Goal: Information Seeking & Learning: Learn about a topic

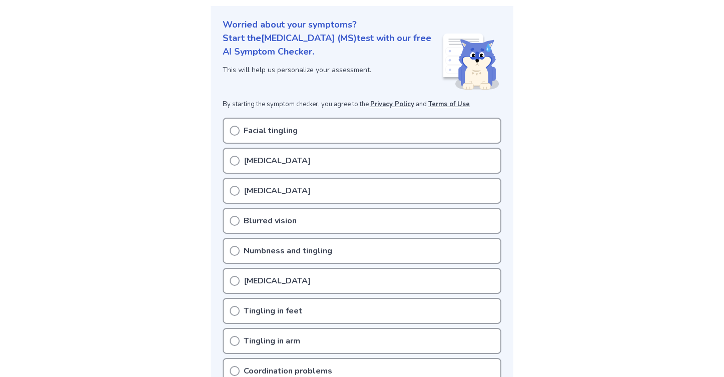
scroll to position [114, 0]
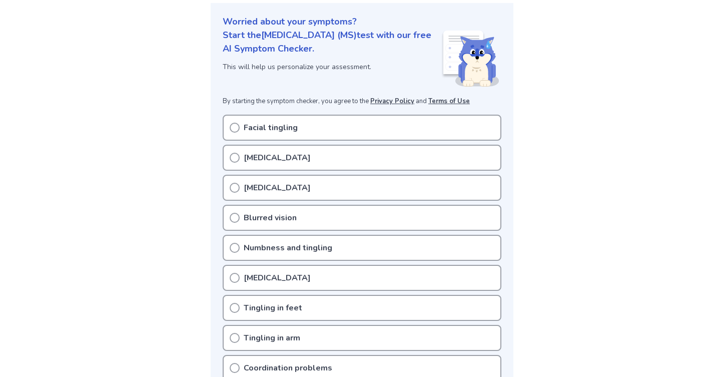
click at [238, 154] on icon at bounding box center [235, 158] width 10 height 10
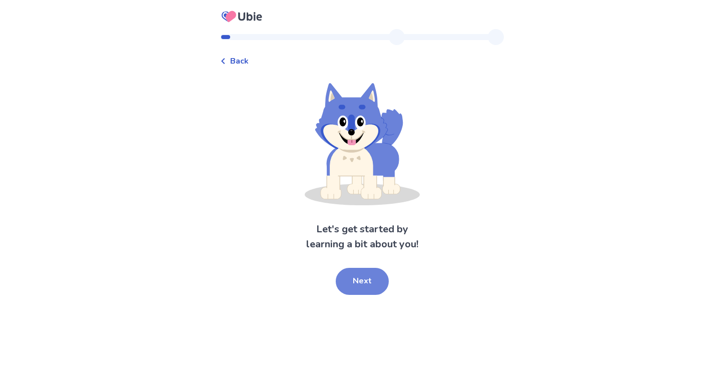
click at [363, 282] on button "Next" at bounding box center [362, 281] width 53 height 27
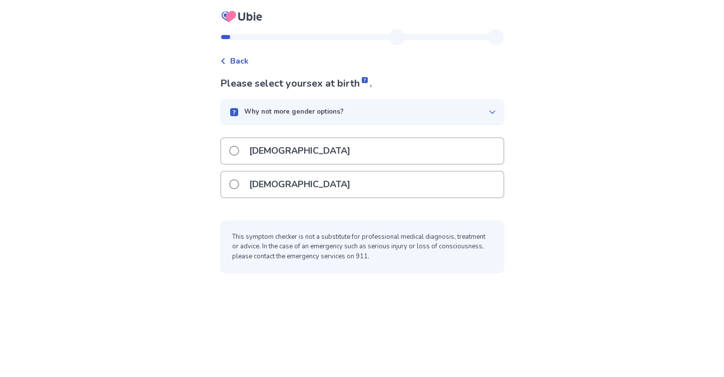
click at [290, 178] on p "[DEMOGRAPHIC_DATA]" at bounding box center [299, 185] width 113 height 26
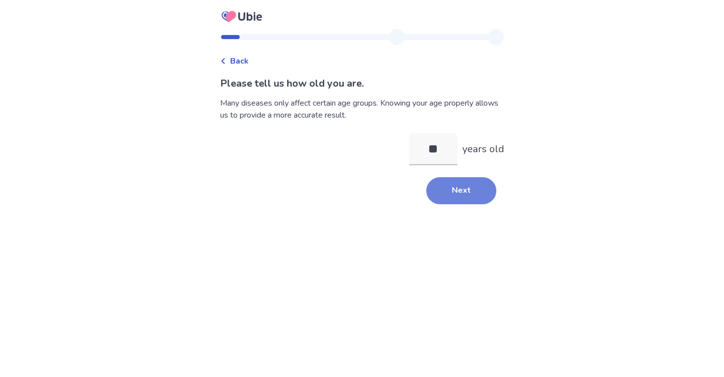
type input "**"
click at [436, 191] on button "Next" at bounding box center [461, 190] width 70 height 27
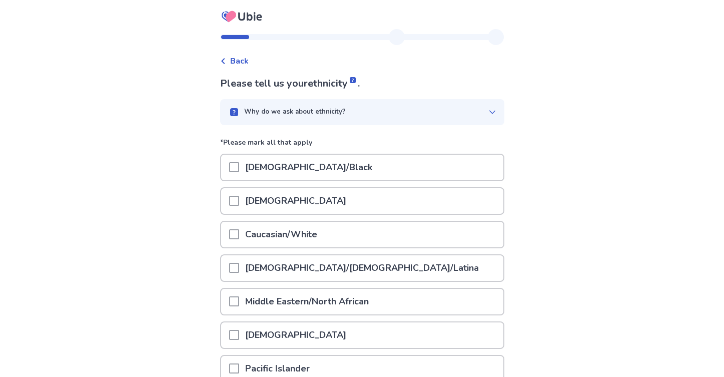
click at [343, 240] on div "Caucasian/White" at bounding box center [362, 235] width 282 height 26
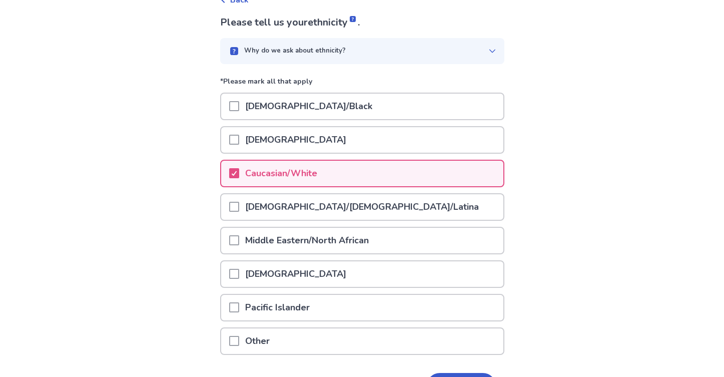
scroll to position [128, 0]
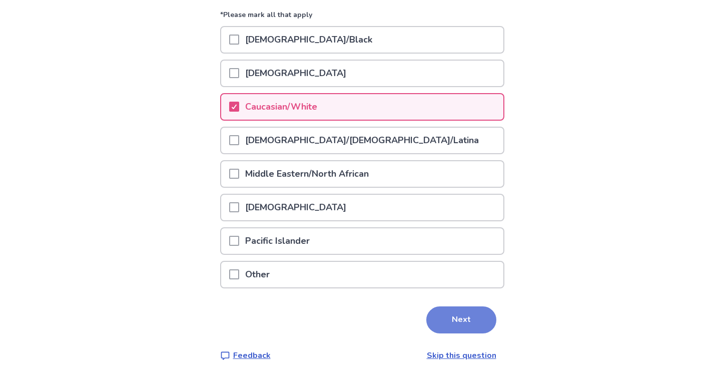
click at [456, 315] on button "Next" at bounding box center [461, 319] width 70 height 27
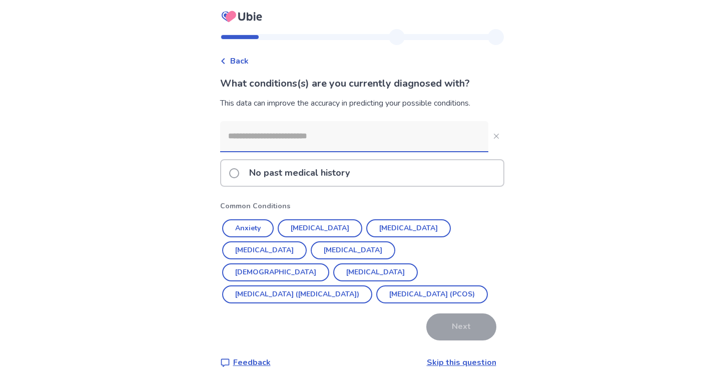
click at [282, 139] on input at bounding box center [354, 136] width 268 height 30
click at [311, 253] on button "[MEDICAL_DATA]" at bounding box center [353, 250] width 85 height 18
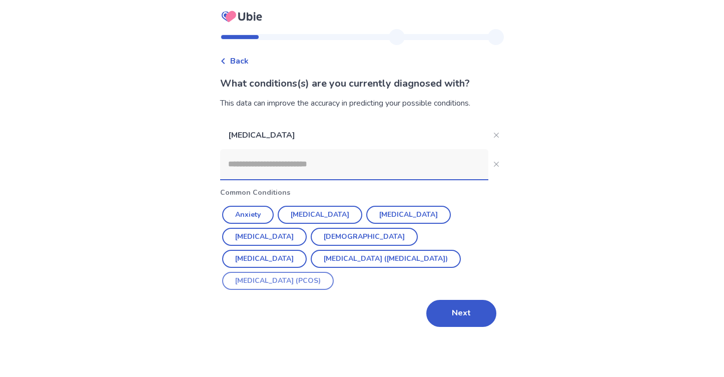
click at [334, 272] on button "Polycystic ovarian syndrome (PCOS)" at bounding box center [278, 281] width 112 height 18
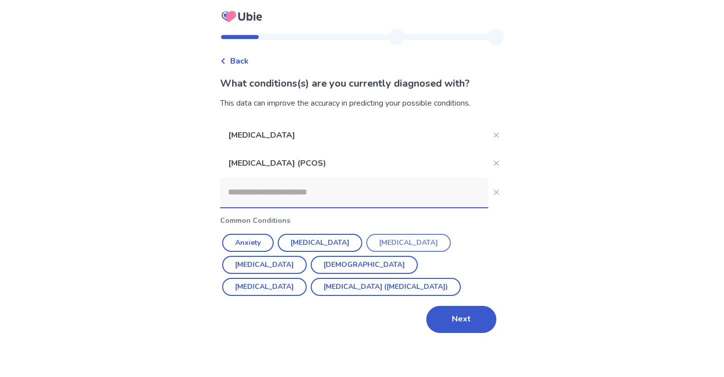
click at [380, 246] on button "[MEDICAL_DATA]" at bounding box center [408, 243] width 85 height 18
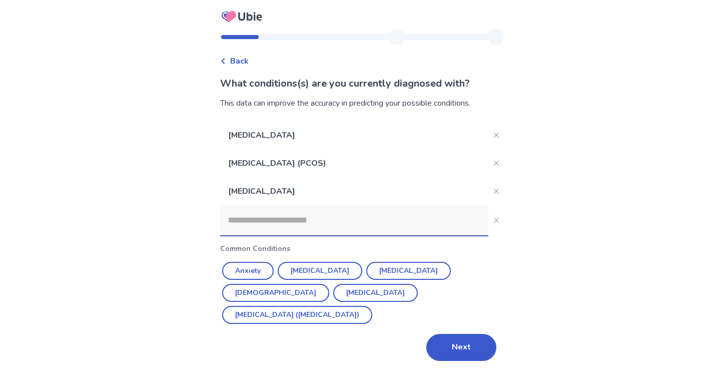
click at [309, 222] on input at bounding box center [354, 220] width 268 height 30
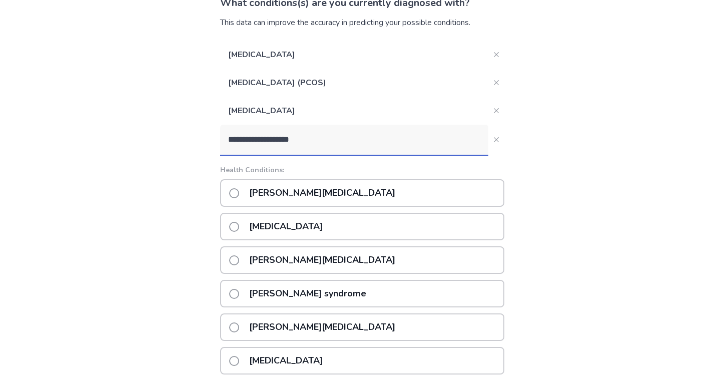
scroll to position [79, 0]
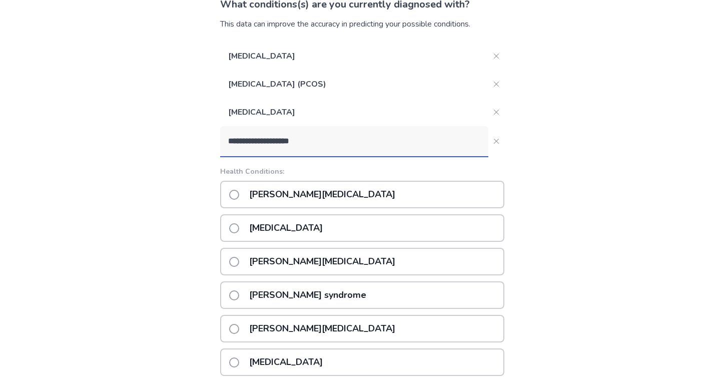
click at [326, 143] on input "**********" at bounding box center [354, 141] width 268 height 30
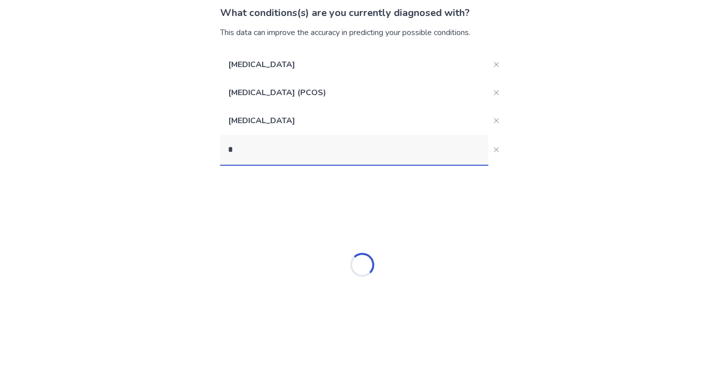
scroll to position [71, 0]
type input "********"
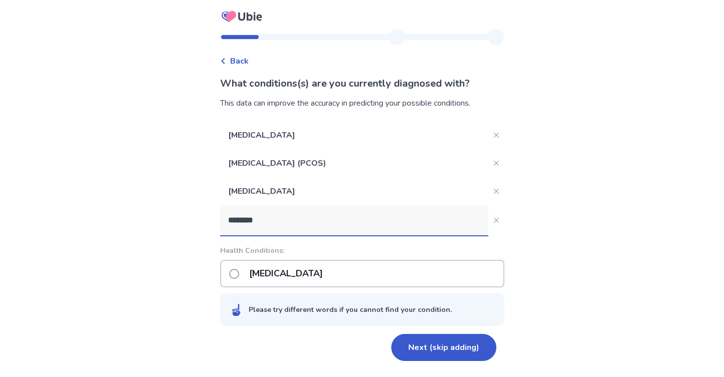
scroll to position [0, 0]
click at [275, 277] on p "Sciatica" at bounding box center [286, 274] width 86 height 26
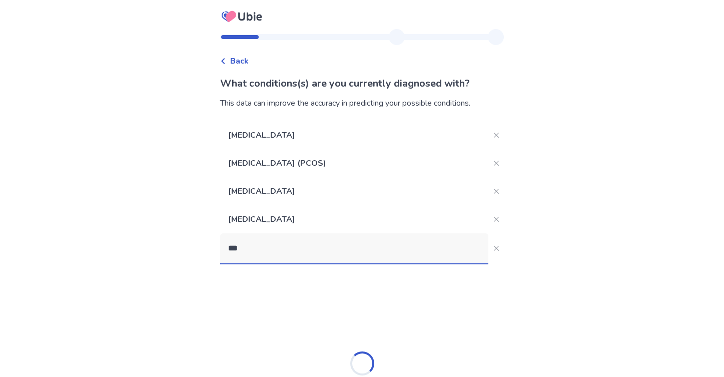
type input "****"
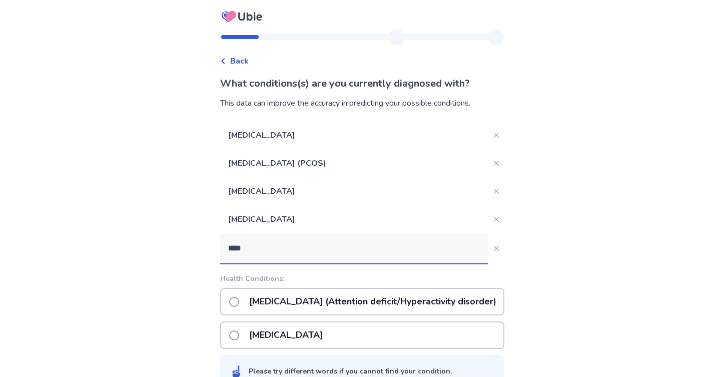
click at [282, 304] on p "ADHD (Attention deficit/Hyperactivity disorder)" at bounding box center [372, 302] width 259 height 26
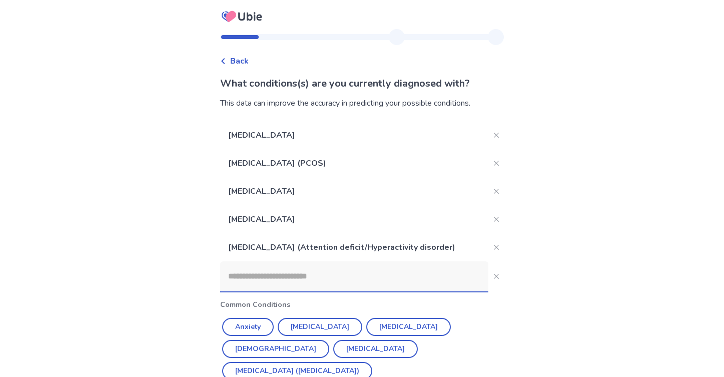
scroll to position [30, 0]
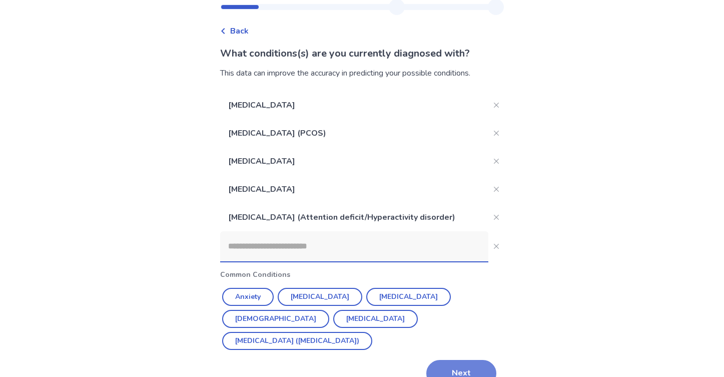
click at [463, 360] on button "Next" at bounding box center [461, 373] width 70 height 27
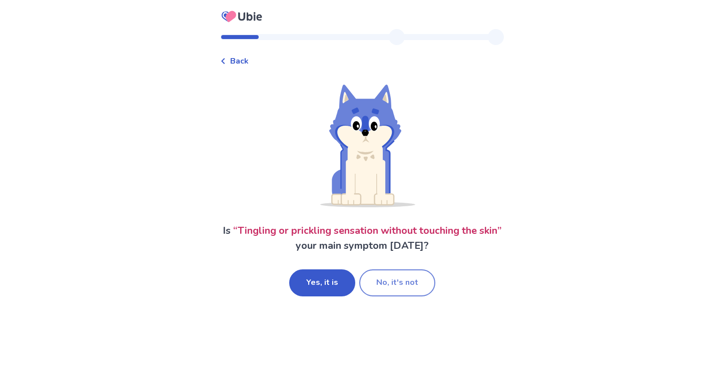
click at [418, 284] on button "No, it's not" at bounding box center [397, 282] width 76 height 27
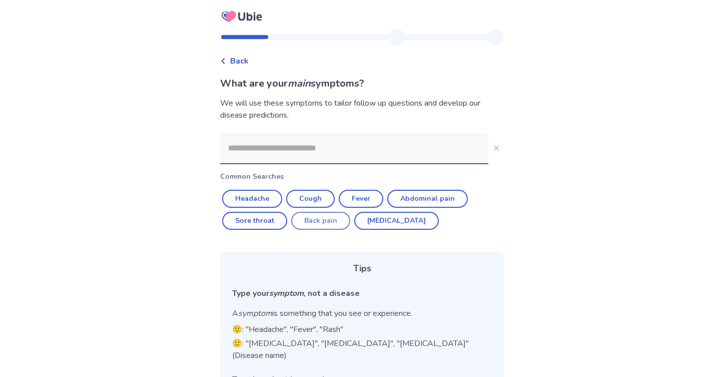
click at [339, 224] on button "Back pain" at bounding box center [320, 221] width 59 height 18
type input "*********"
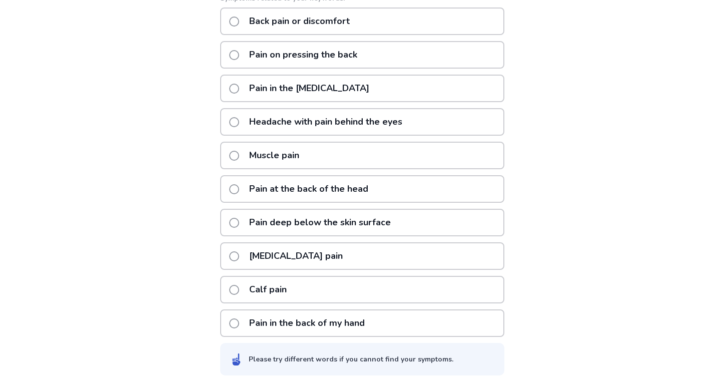
scroll to position [191, 0]
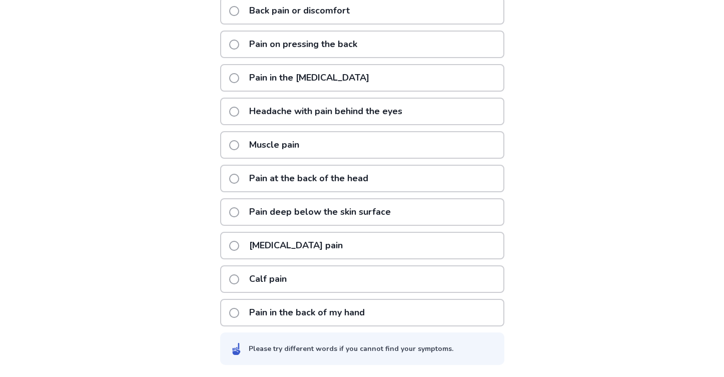
click at [239, 210] on span at bounding box center [234, 212] width 10 height 10
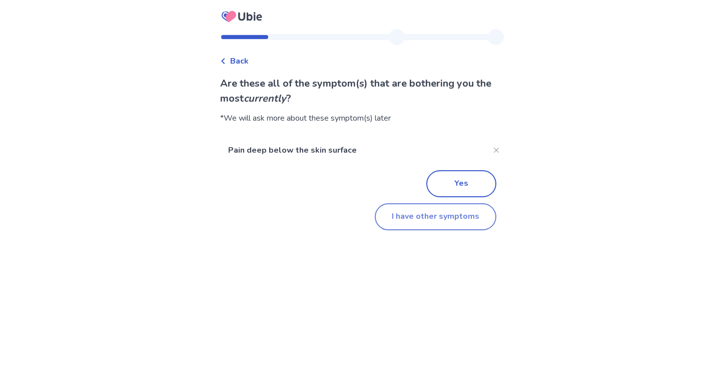
click at [432, 222] on button "I have other symptoms" at bounding box center [436, 216] width 122 height 27
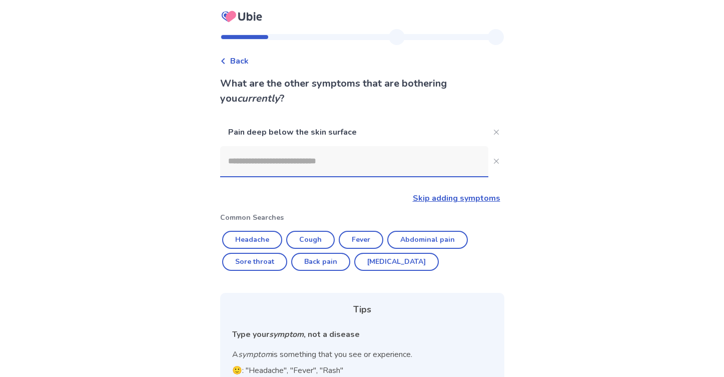
click at [285, 159] on input at bounding box center [354, 161] width 268 height 30
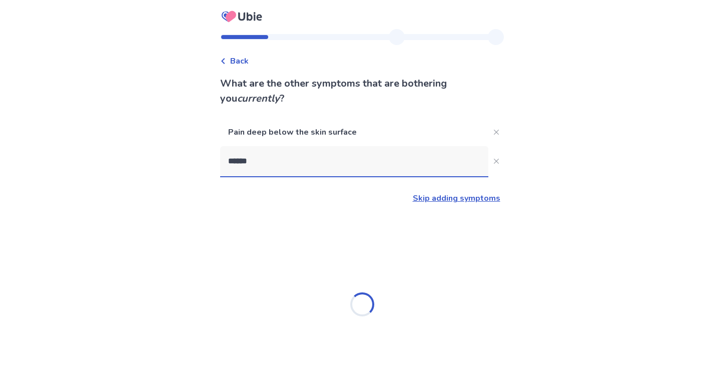
type input "*******"
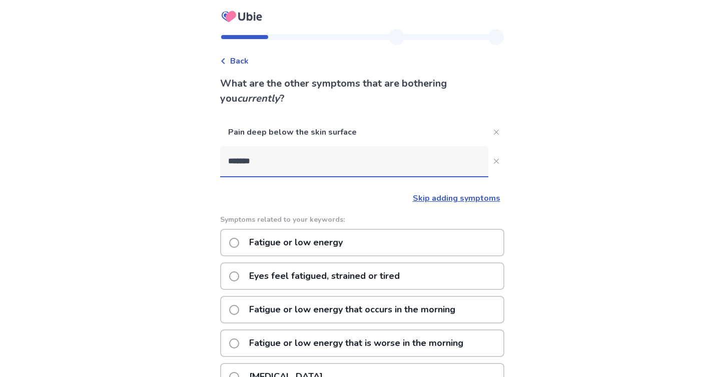
click at [305, 235] on p "Fatigue or low energy" at bounding box center [296, 243] width 106 height 26
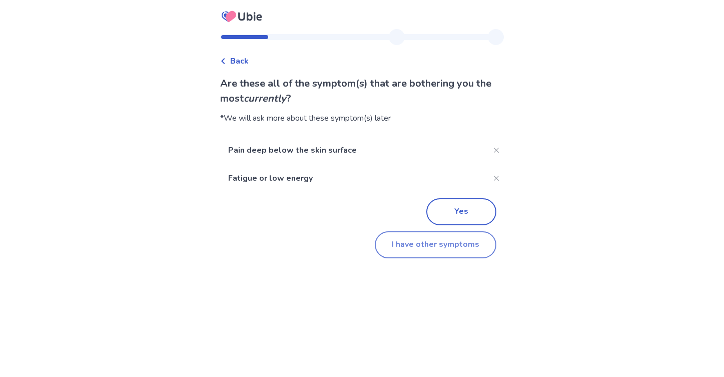
click at [415, 244] on button "I have other symptoms" at bounding box center [436, 244] width 122 height 27
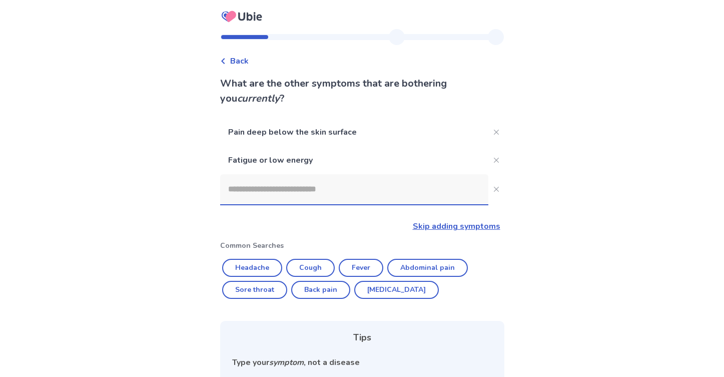
click at [402, 192] on input at bounding box center [354, 189] width 268 height 30
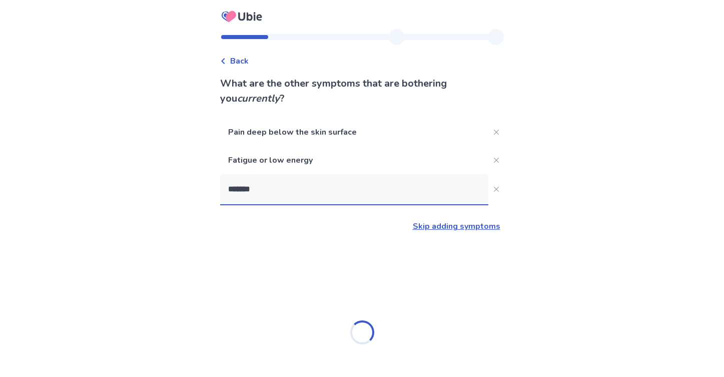
type input "********"
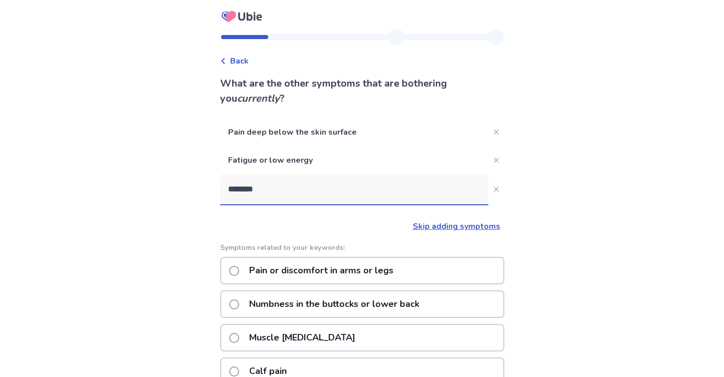
click at [390, 279] on p "Pain or discomfort in arms or legs" at bounding box center [321, 271] width 156 height 26
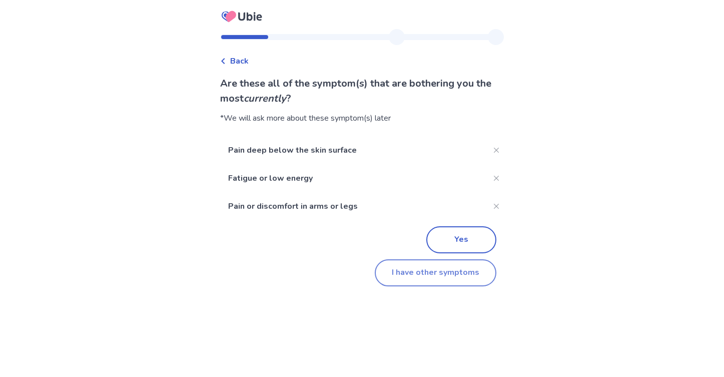
click at [461, 275] on button "I have other symptoms" at bounding box center [436, 272] width 122 height 27
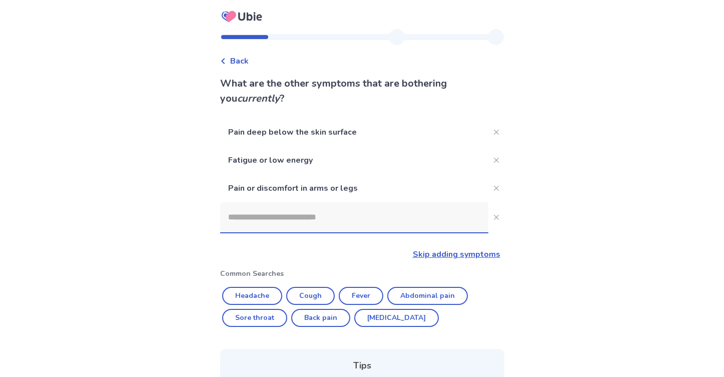
click at [394, 228] on input at bounding box center [354, 217] width 268 height 30
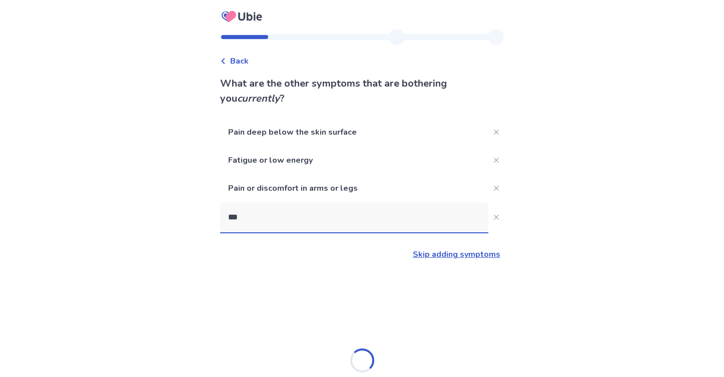
type input "****"
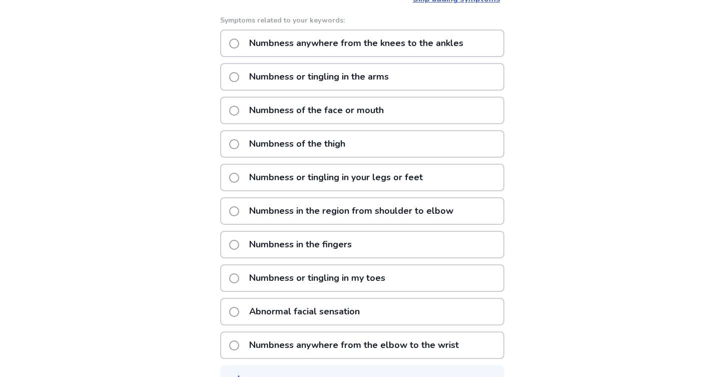
scroll to position [218, 0]
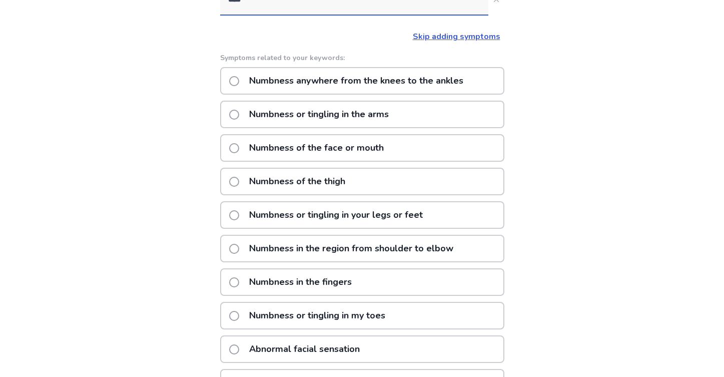
click at [384, 78] on p "Numbness anywhere from the knees to the ankles" at bounding box center [356, 81] width 226 height 26
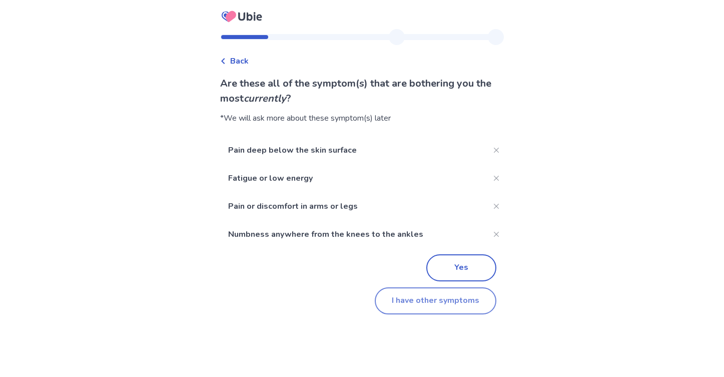
click at [404, 297] on button "I have other symptoms" at bounding box center [436, 300] width 122 height 27
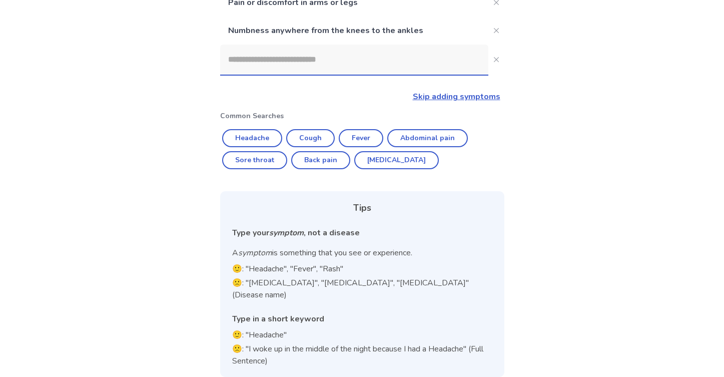
click at [374, 65] on input at bounding box center [354, 60] width 268 height 30
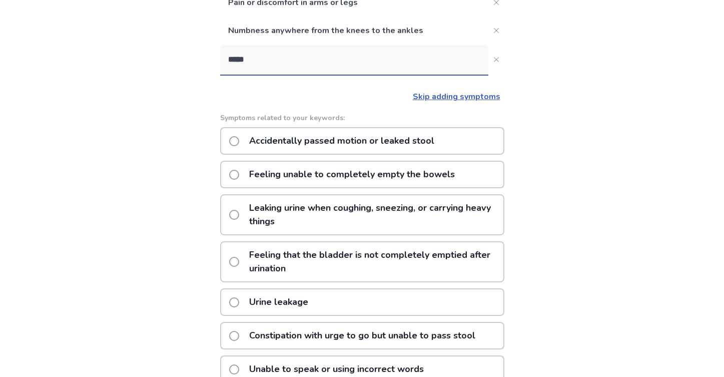
type input "******"
click at [340, 213] on p "Leaking urine when coughing, sneezing, or carrying heavy things" at bounding box center [373, 214] width 260 height 39
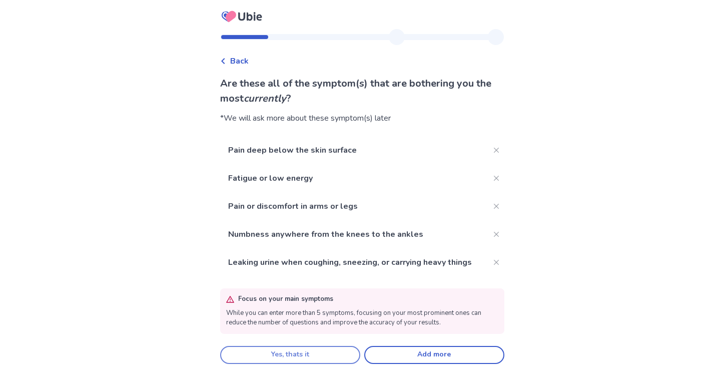
click at [329, 359] on button "Yes, thats it" at bounding box center [290, 355] width 140 height 18
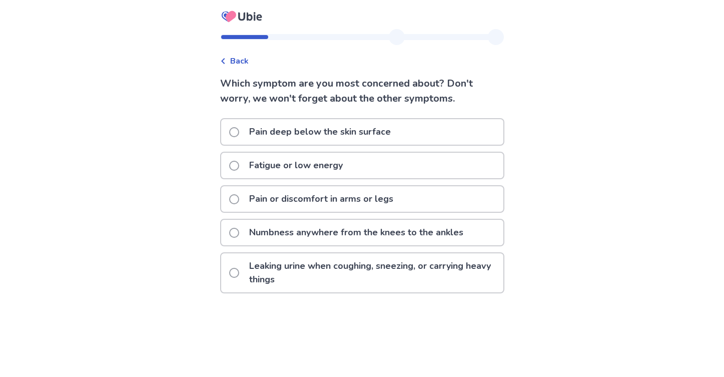
click at [236, 135] on span at bounding box center [234, 132] width 10 height 10
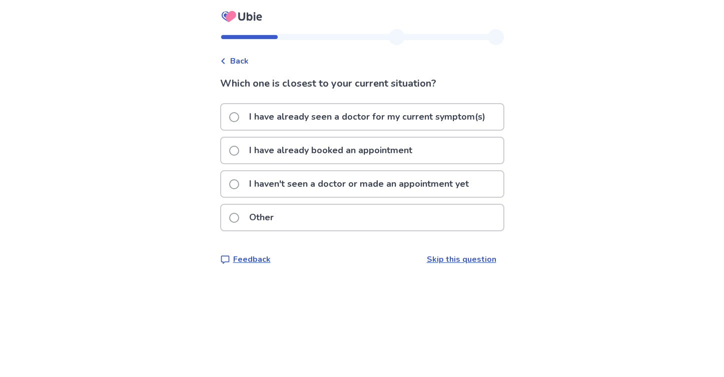
click at [239, 150] on span at bounding box center [234, 151] width 10 height 10
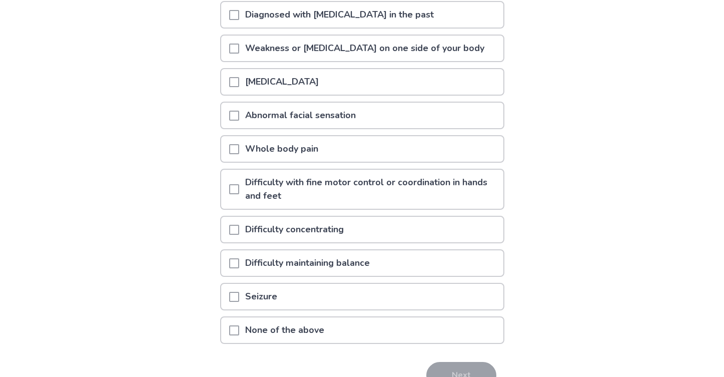
scroll to position [143, 0]
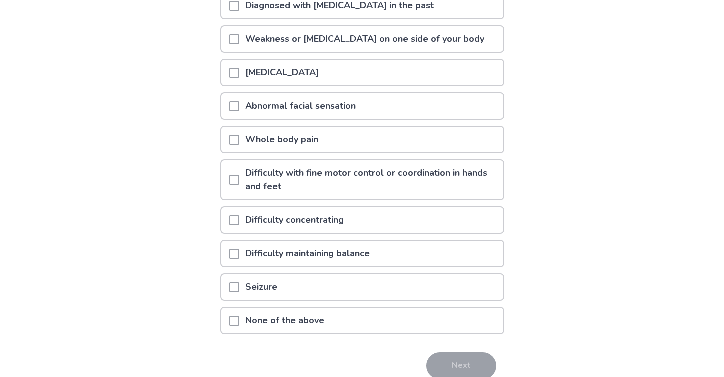
click at [239, 219] on span at bounding box center [234, 220] width 10 height 10
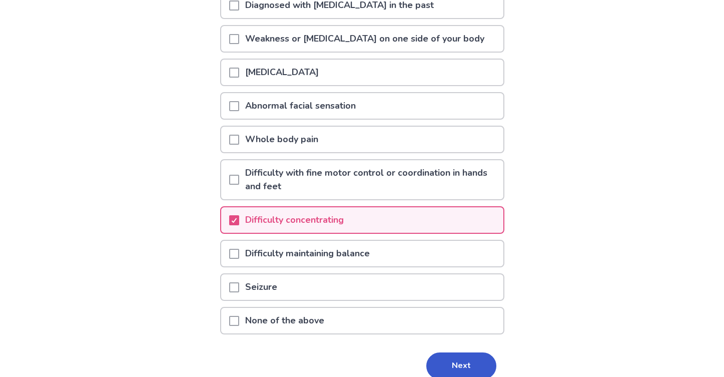
click at [239, 255] on span at bounding box center [234, 254] width 10 height 10
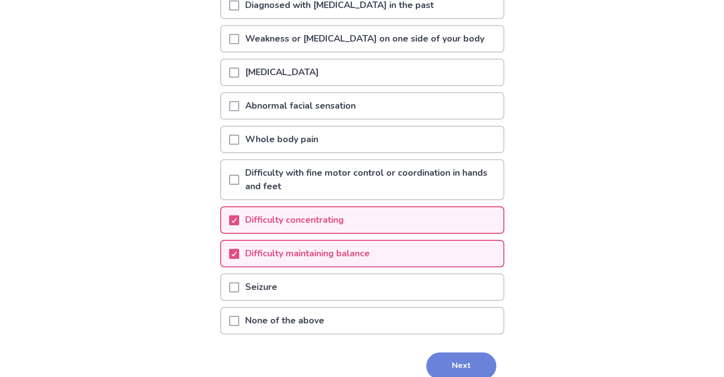
click at [456, 360] on button "Next" at bounding box center [461, 365] width 70 height 27
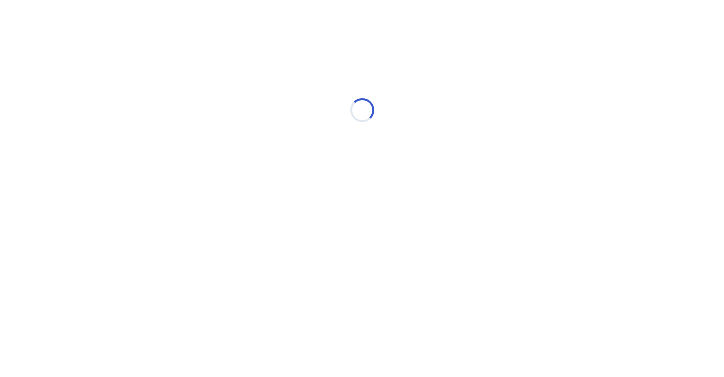
scroll to position [0, 0]
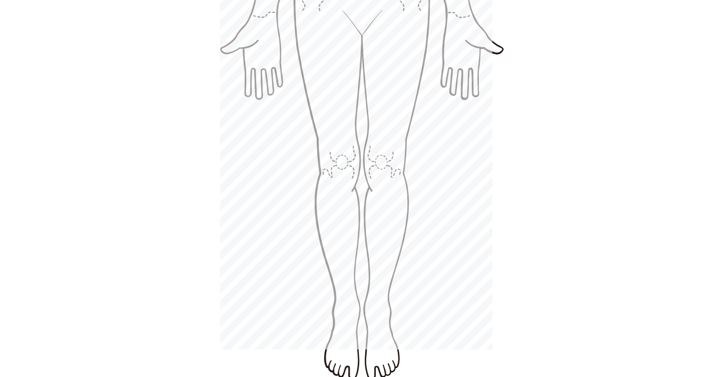
scroll to position [517, 0]
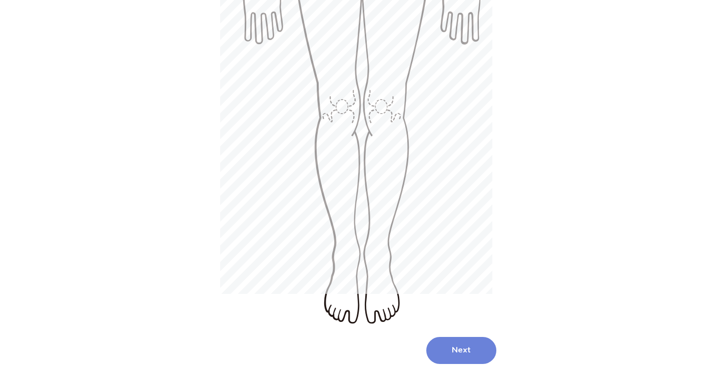
click at [464, 337] on button "Next" at bounding box center [461, 350] width 70 height 27
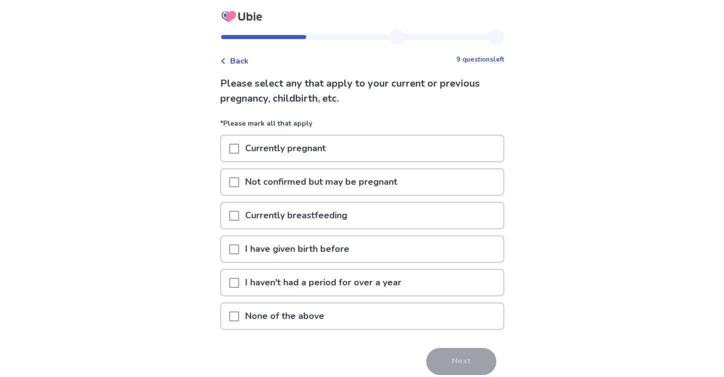
click at [237, 318] on span at bounding box center [234, 316] width 10 height 10
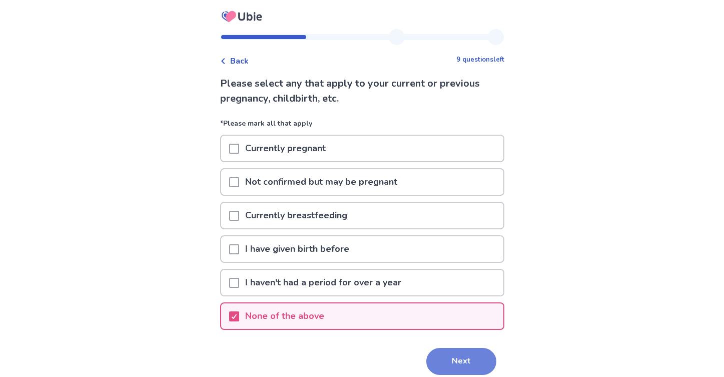
click at [455, 359] on button "Next" at bounding box center [461, 361] width 70 height 27
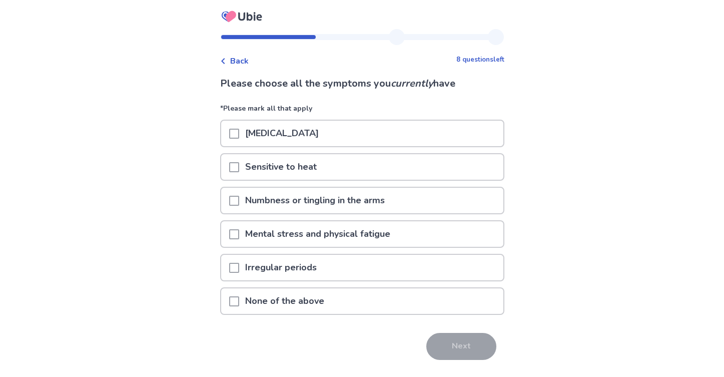
click at [239, 132] on span at bounding box center [234, 134] width 10 height 10
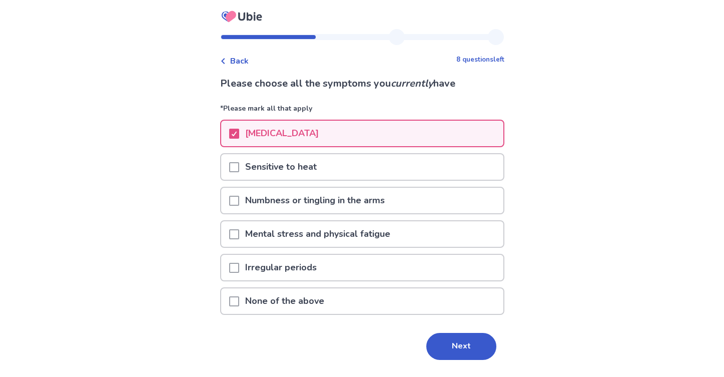
click at [239, 165] on span at bounding box center [234, 167] width 10 height 10
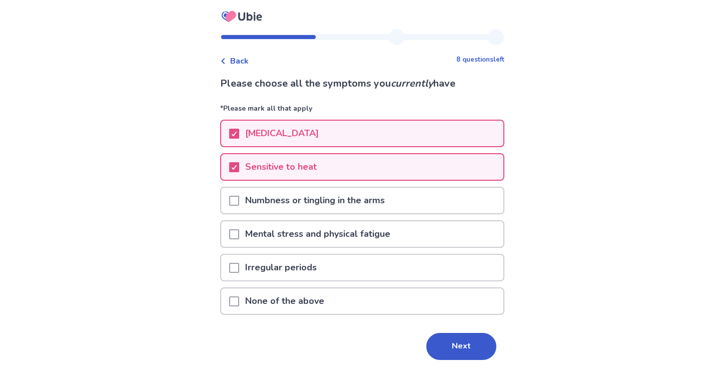
click at [235, 230] on span at bounding box center [234, 234] width 10 height 10
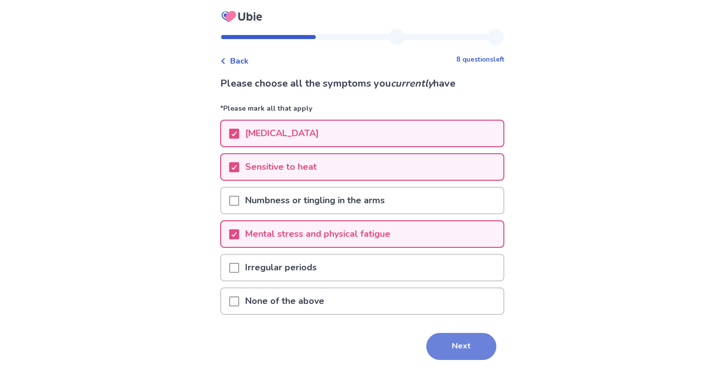
click at [454, 349] on button "Next" at bounding box center [461, 346] width 70 height 27
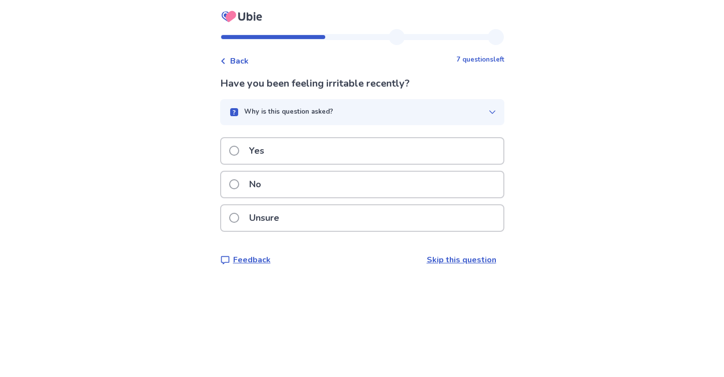
click at [256, 154] on p "Yes" at bounding box center [256, 151] width 27 height 26
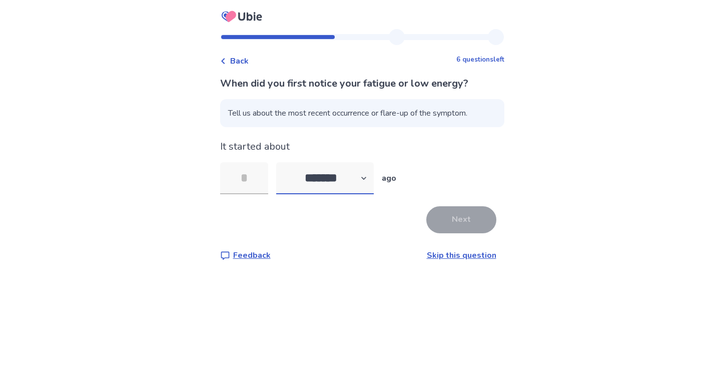
click at [358, 183] on select "******* ****** ******* ******** *******" at bounding box center [325, 178] width 98 height 32
select select "*"
click at [268, 178] on input "tel" at bounding box center [244, 178] width 48 height 32
type input "*"
click at [464, 224] on button "Next" at bounding box center [461, 219] width 70 height 27
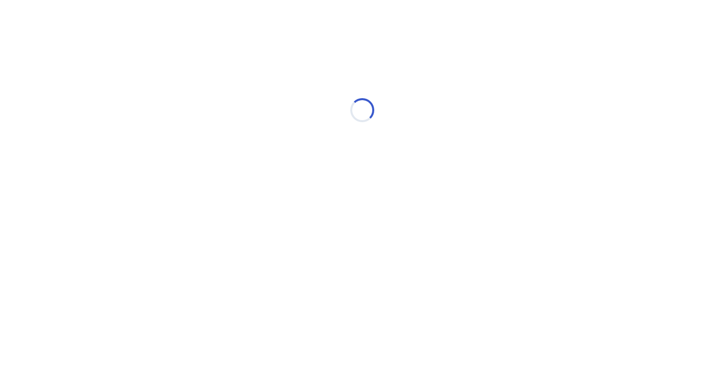
select select "*"
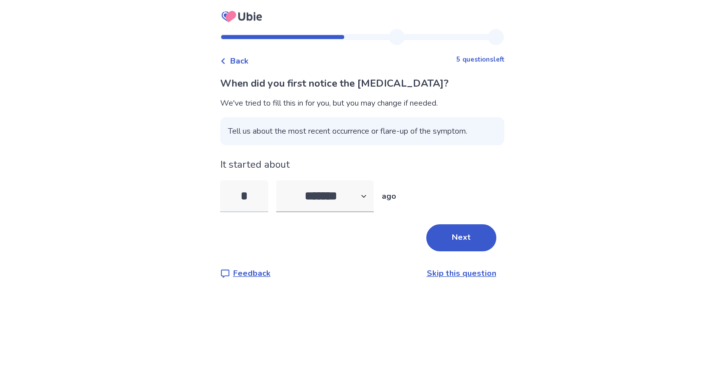
drag, startPoint x: 265, startPoint y: 198, endPoint x: 230, endPoint y: 194, distance: 35.2
click at [230, 194] on input "*" at bounding box center [244, 196] width 48 height 32
type input "*"
click at [460, 237] on button "Next" at bounding box center [461, 237] width 70 height 27
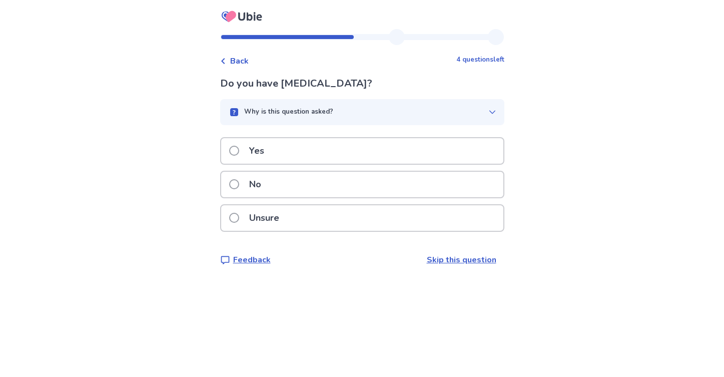
click at [290, 140] on div "Yes" at bounding box center [362, 151] width 282 height 26
click at [299, 158] on div "Yes" at bounding box center [362, 151] width 282 height 26
click at [302, 183] on div "No" at bounding box center [362, 185] width 282 height 26
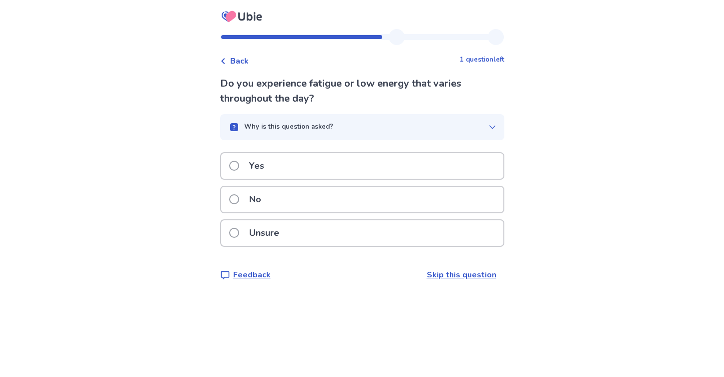
click at [306, 160] on div "Yes" at bounding box center [362, 166] width 282 height 26
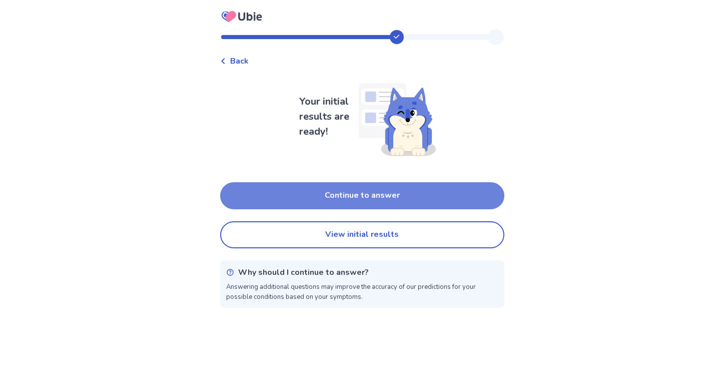
click at [319, 191] on button "Continue to answer" at bounding box center [362, 195] width 284 height 27
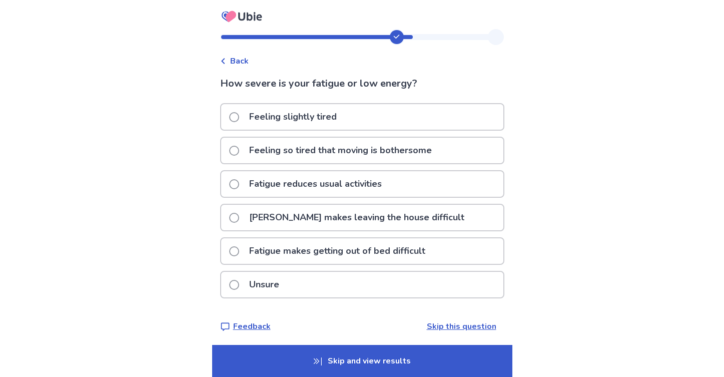
click at [248, 188] on label "Fatigue reduces usual activities" at bounding box center [308, 184] width 159 height 26
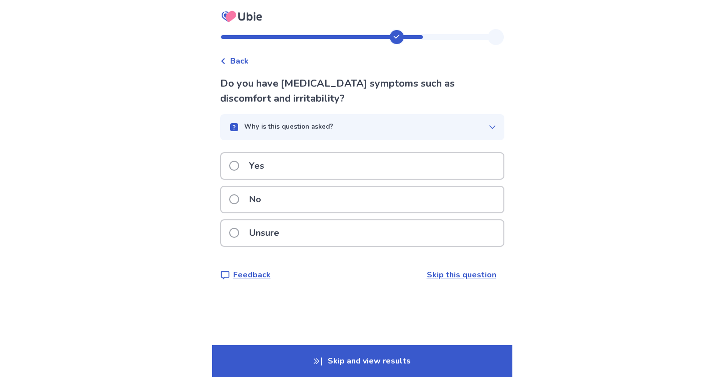
click at [263, 174] on p "Yes" at bounding box center [256, 166] width 27 height 26
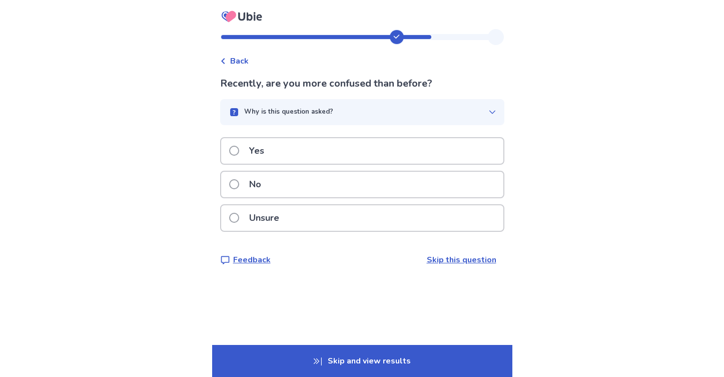
click at [266, 159] on p "Yes" at bounding box center [256, 151] width 27 height 26
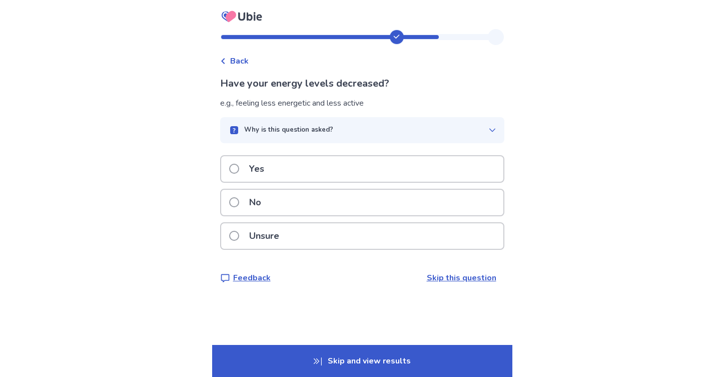
click at [265, 172] on p "Yes" at bounding box center [256, 169] width 27 height 26
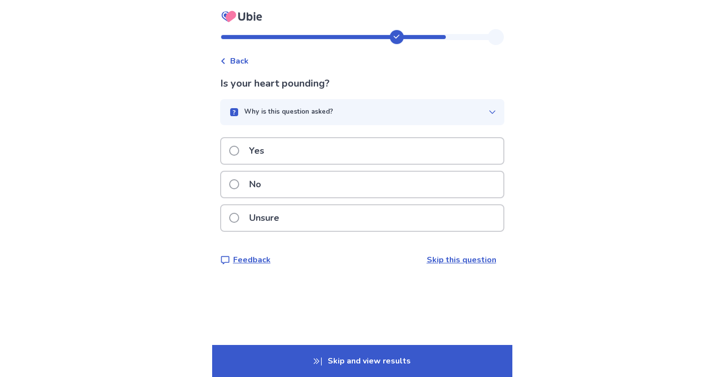
click at [274, 227] on p "Unsure" at bounding box center [264, 218] width 42 height 26
click at [275, 190] on div "No" at bounding box center [362, 185] width 282 height 26
click at [270, 155] on p "Yes" at bounding box center [256, 151] width 27 height 26
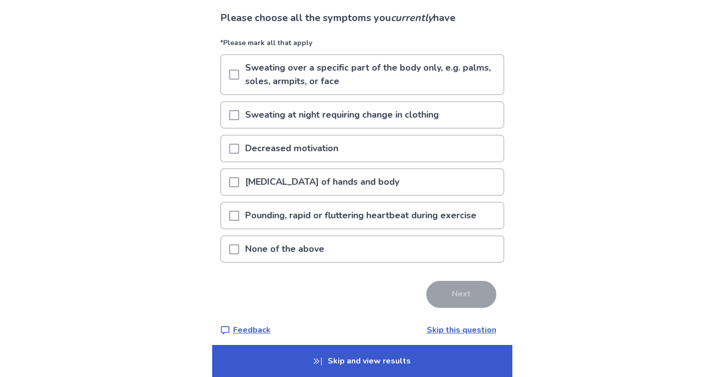
scroll to position [73, 0]
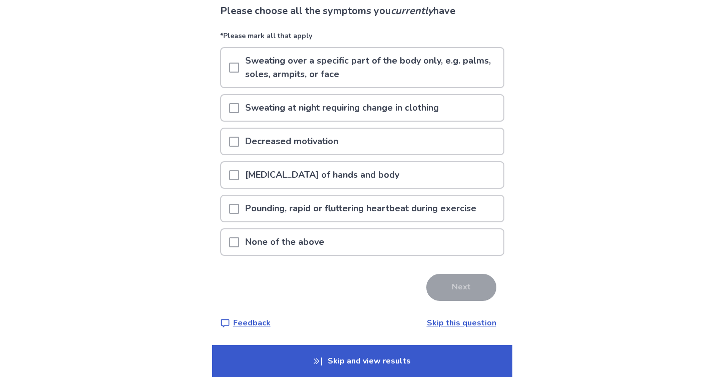
click at [239, 143] on span at bounding box center [234, 142] width 10 height 10
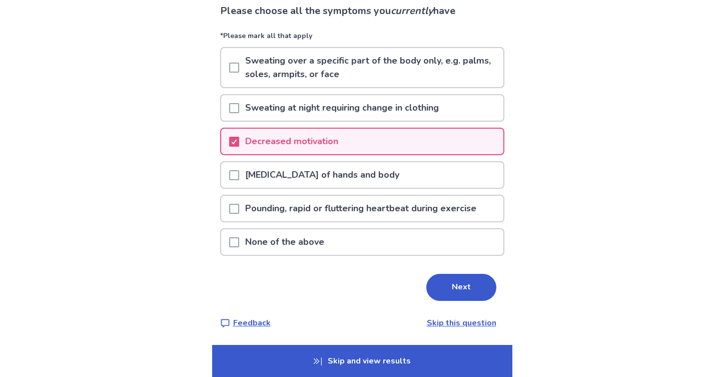
click at [245, 178] on p "Tremors of hands and body" at bounding box center [322, 175] width 166 height 26
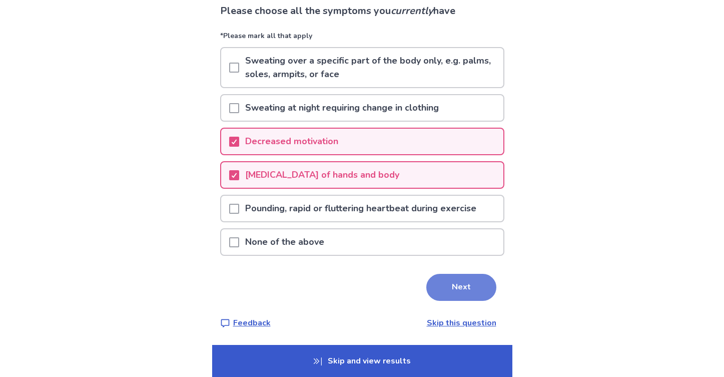
click at [464, 283] on button "Next" at bounding box center [461, 287] width 70 height 27
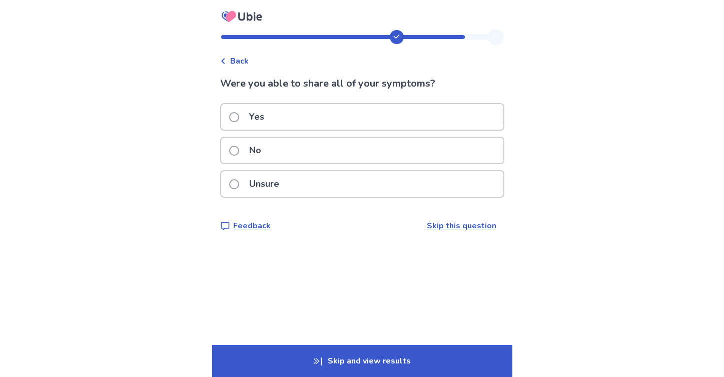
click at [249, 148] on p "No" at bounding box center [255, 151] width 24 height 26
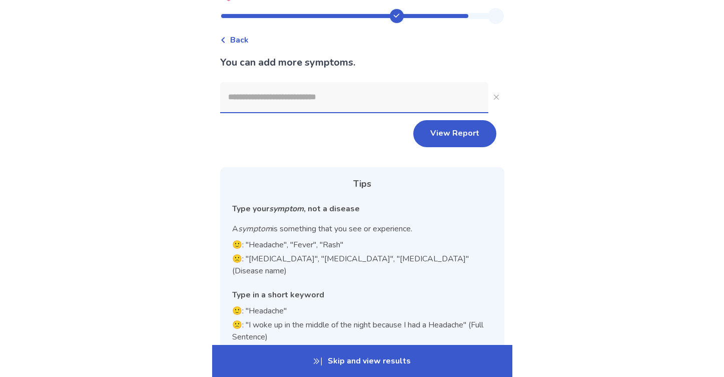
scroll to position [29, 0]
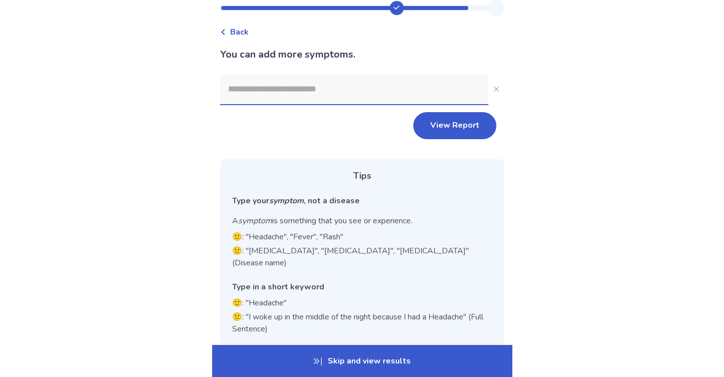
click at [266, 88] on input at bounding box center [354, 89] width 268 height 30
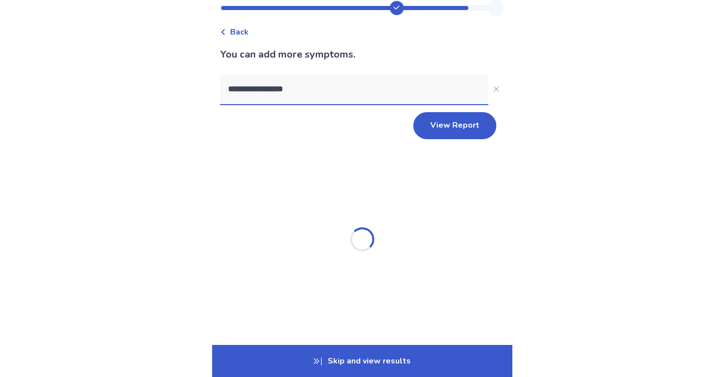
type input "**********"
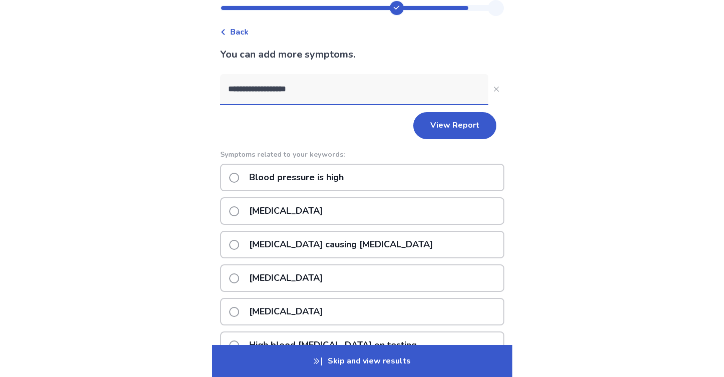
click at [312, 182] on p "Blood pressure is high" at bounding box center [296, 178] width 107 height 26
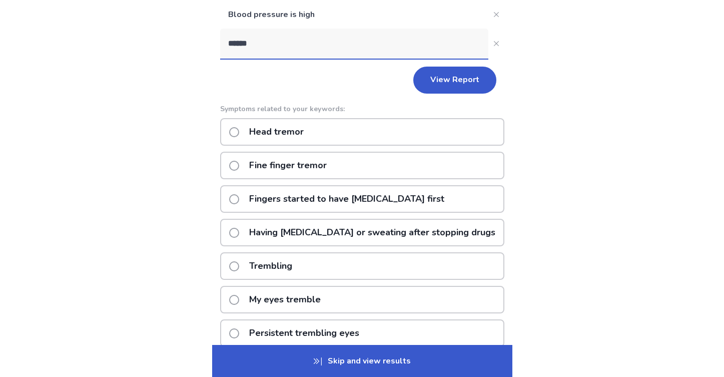
scroll to position [91, 0]
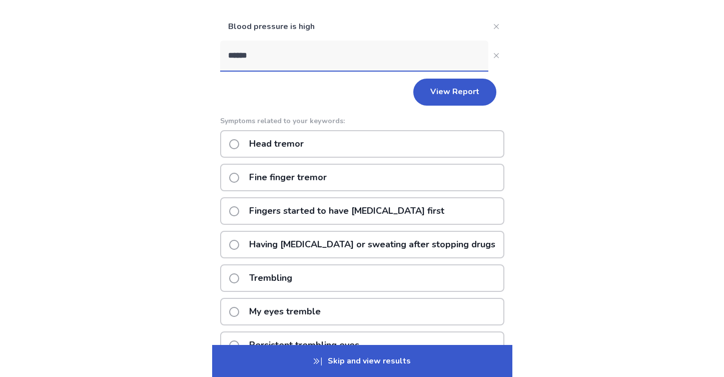
click at [284, 62] on input "******" at bounding box center [354, 56] width 268 height 30
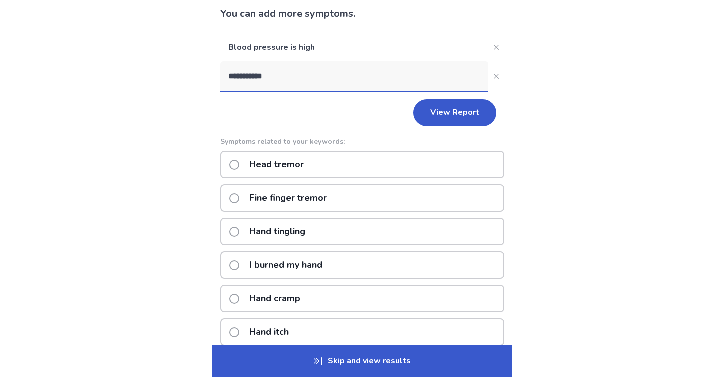
scroll to position [58, 0]
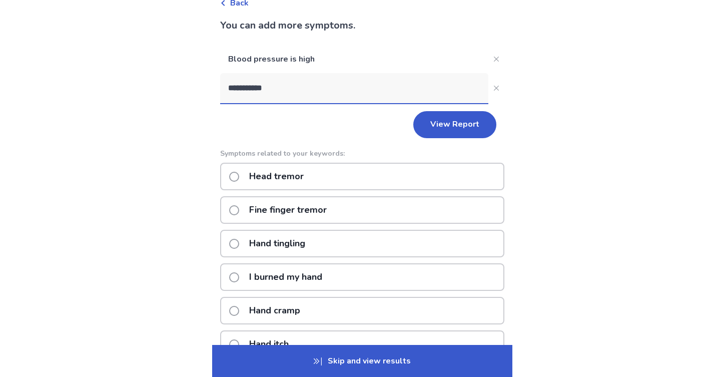
click at [286, 94] on input "**********" at bounding box center [354, 88] width 268 height 30
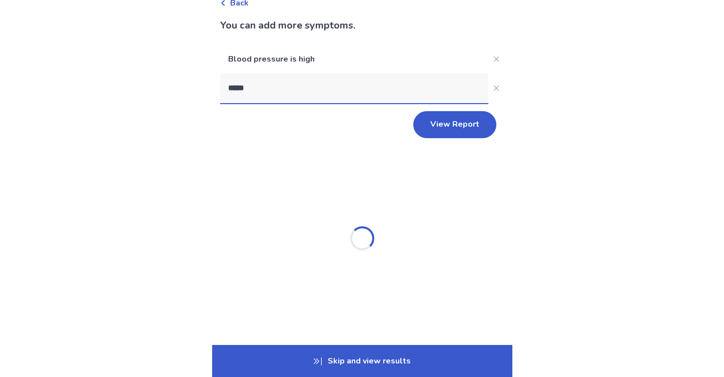
type input "******"
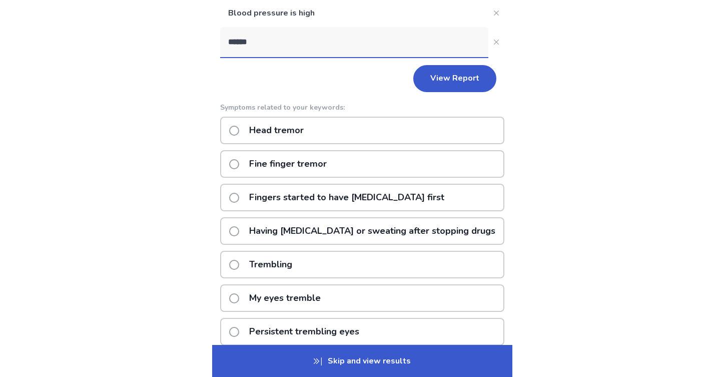
scroll to position [106, 0]
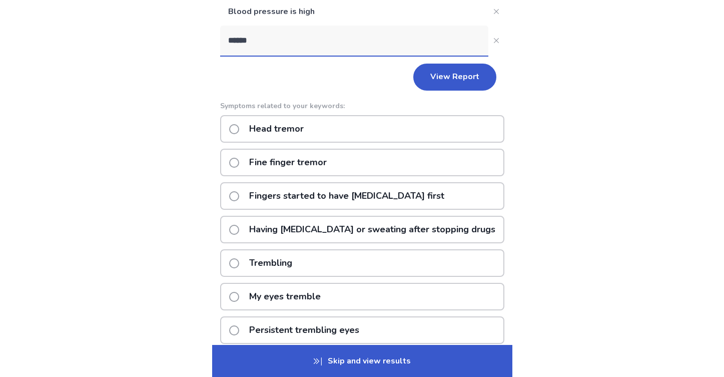
click at [304, 194] on p "Fingers started to have tremors first" at bounding box center [346, 196] width 207 height 26
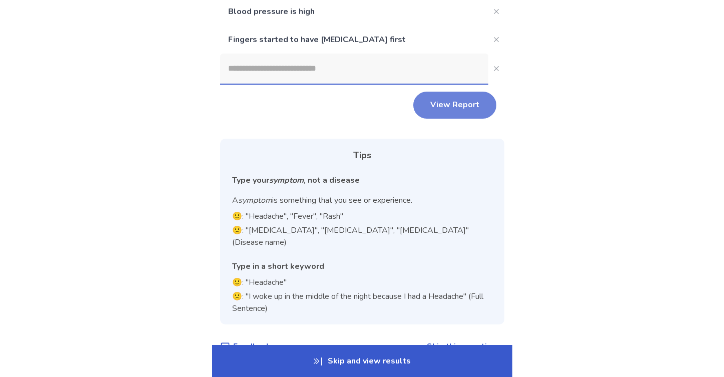
click at [439, 105] on button "View Report" at bounding box center [454, 105] width 83 height 27
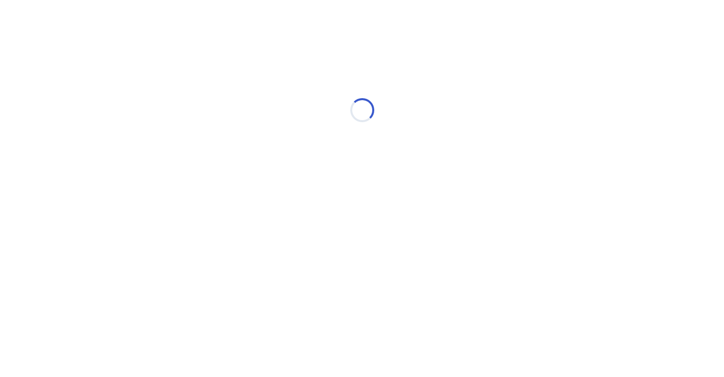
scroll to position [0, 0]
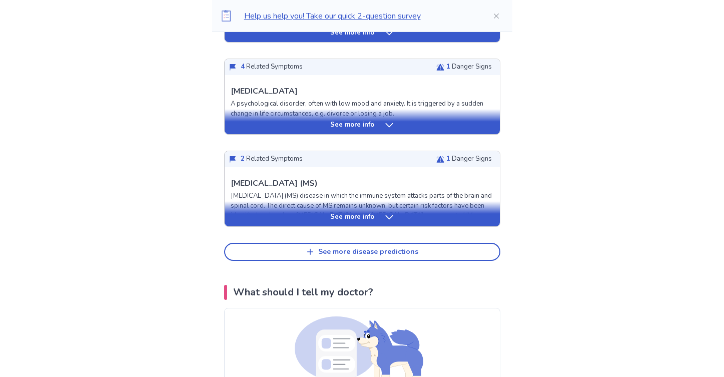
scroll to position [460, 0]
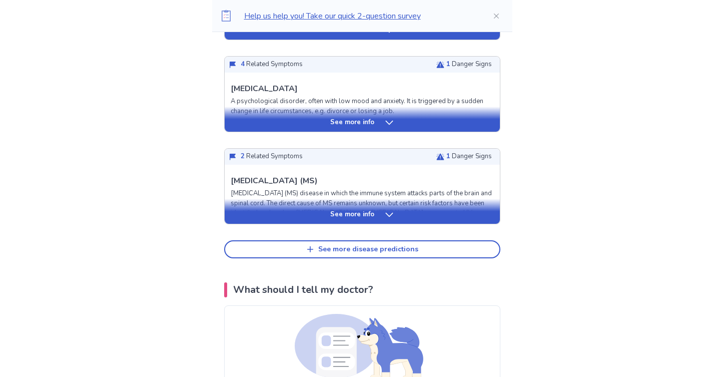
click at [293, 210] on div "See more info" at bounding box center [362, 215] width 275 height 10
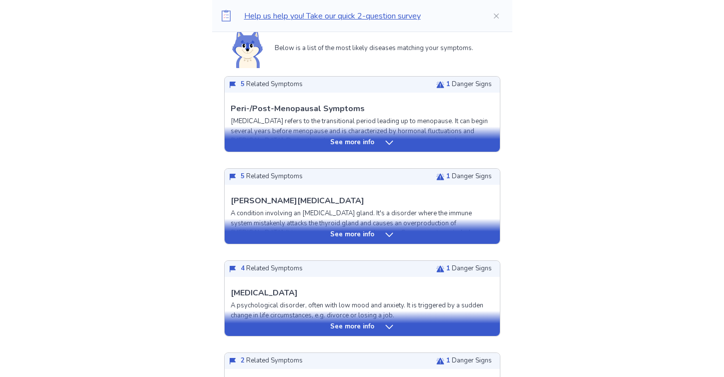
scroll to position [242, 0]
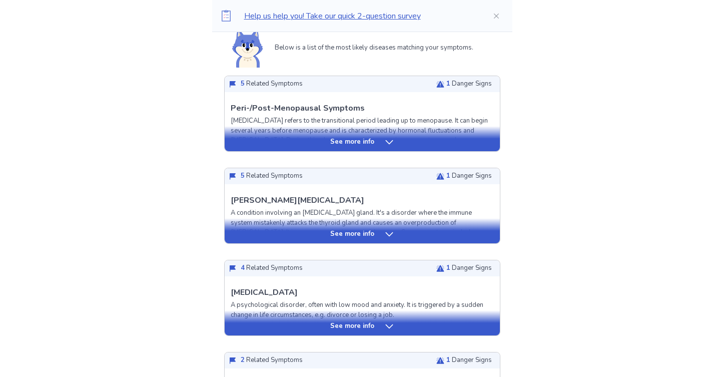
click at [276, 238] on div "See more info" at bounding box center [362, 234] width 275 height 10
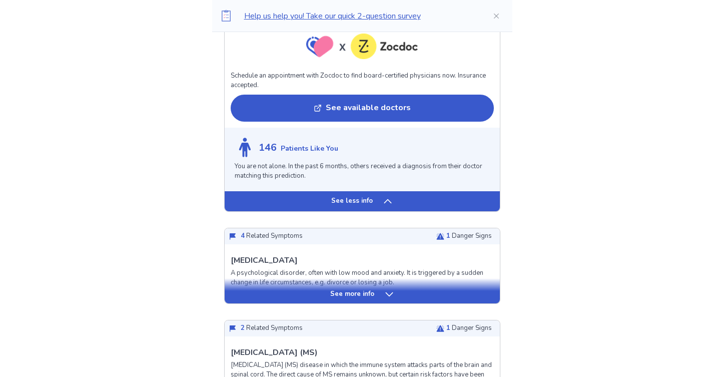
scroll to position [1050, 0]
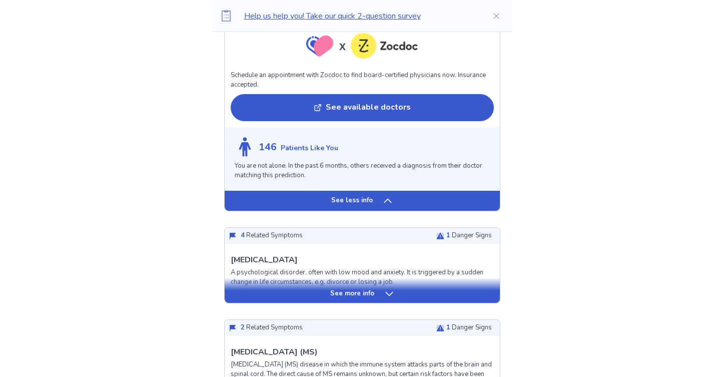
click at [278, 294] on div "See more info" at bounding box center [362, 294] width 275 height 10
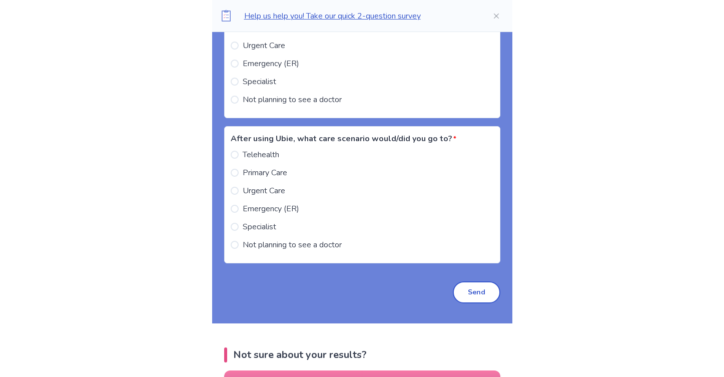
scroll to position [3375, 0]
